Goal: Transaction & Acquisition: Purchase product/service

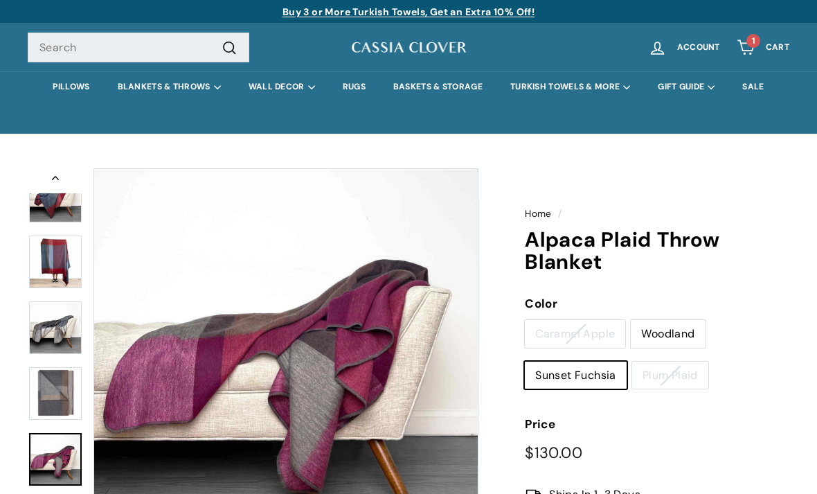
scroll to position [195, 0]
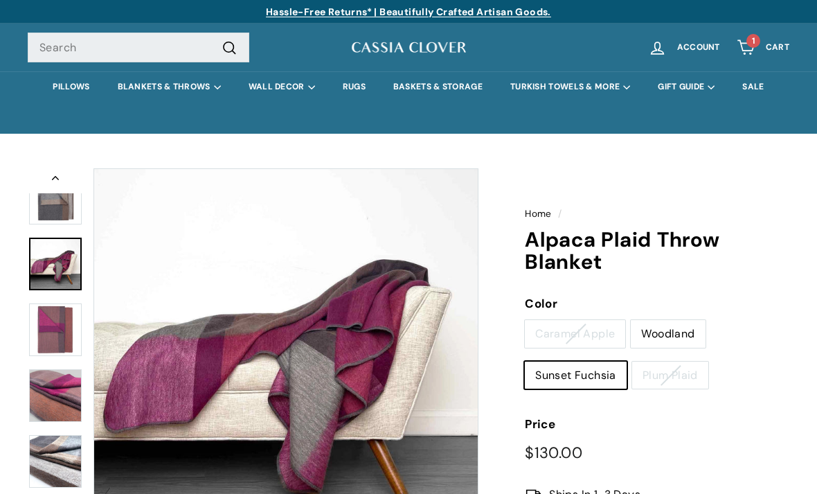
click at [585, 371] on label "Sunset Fuchsia" at bounding box center [576, 375] width 102 height 28
click at [525, 361] on input "Sunset Fuchsia" at bounding box center [524, 361] width 1 height 1
click at [667, 331] on label "Woodland" at bounding box center [668, 334] width 74 height 28
click at [631, 320] on input "Woodland" at bounding box center [630, 319] width 1 height 1
radio input "true"
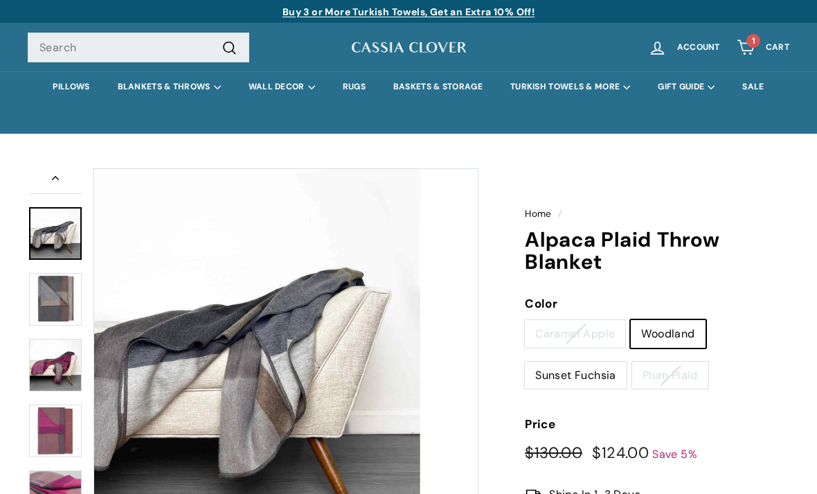
scroll to position [64, 0]
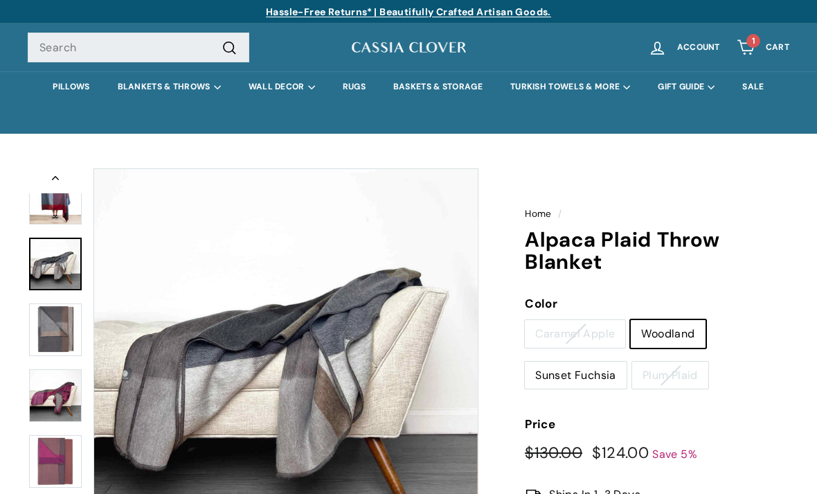
click at [762, 42] on link "1 Cart" at bounding box center [762, 47] width 69 height 41
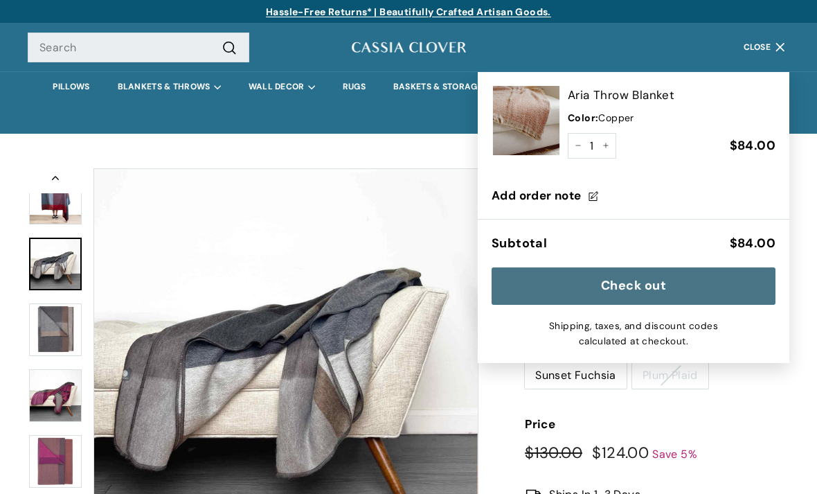
click at [537, 126] on img at bounding box center [526, 120] width 69 height 69
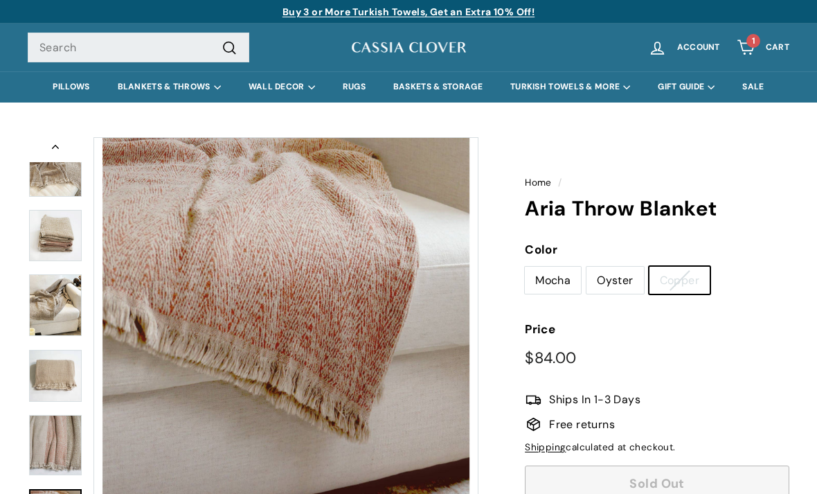
scroll to position [282, 0]
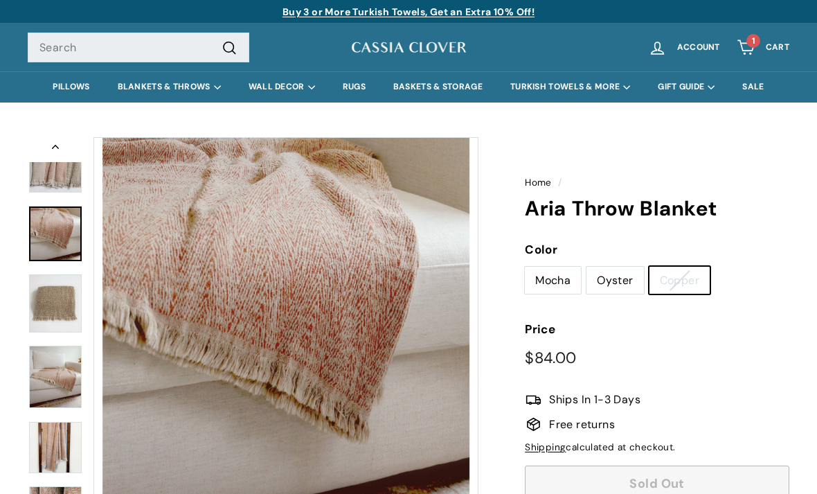
click at [46, 379] on img at bounding box center [55, 376] width 53 height 62
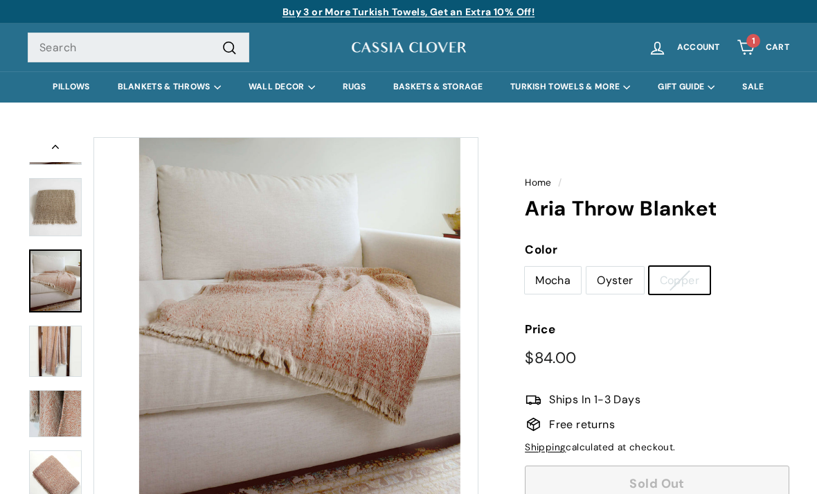
scroll to position [422, 0]
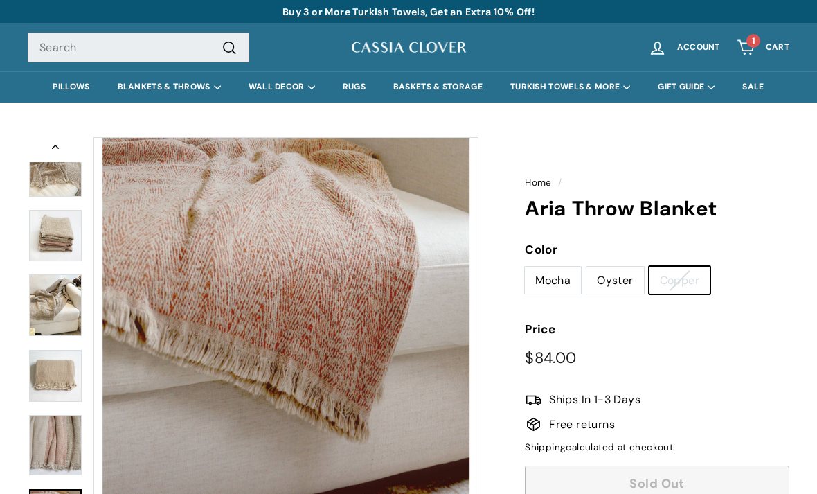
scroll to position [282, 0]
